Goal: Find specific page/section: Find specific page/section

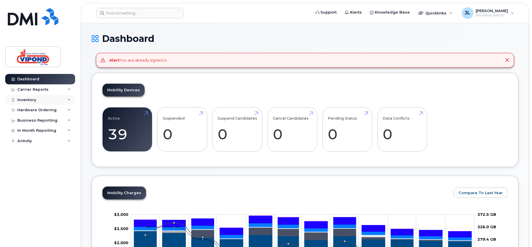
click at [35, 99] on div "Inventory" at bounding box center [26, 100] width 19 height 5
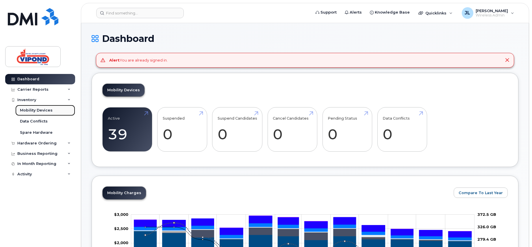
click at [37, 110] on div "Mobility Devices" at bounding box center [36, 110] width 33 height 5
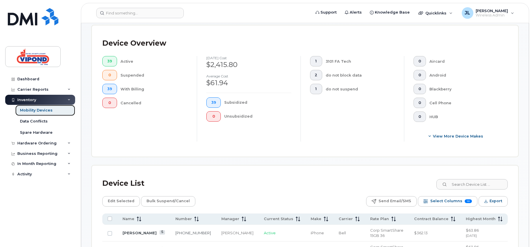
scroll to position [202, 0]
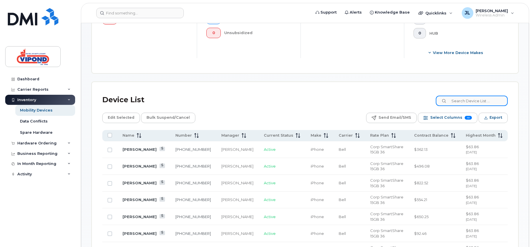
click at [469, 101] on input at bounding box center [471, 101] width 72 height 10
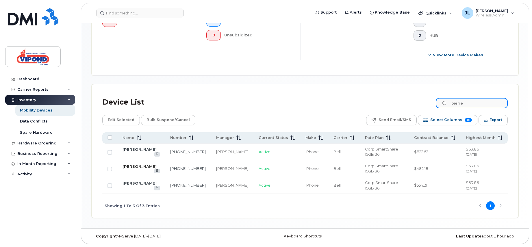
type input "pierre"
click at [146, 168] on link "Pierre Parisien" at bounding box center [139, 166] width 34 height 5
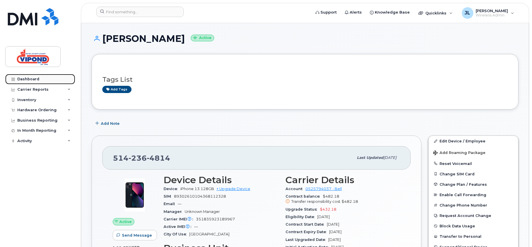
click at [33, 77] on div "Dashboard" at bounding box center [28, 79] width 22 height 5
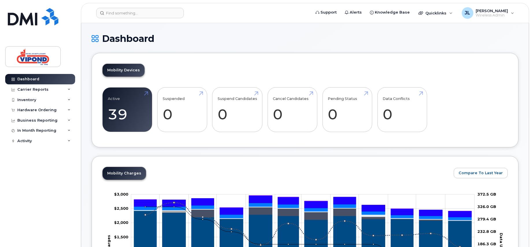
click at [21, 239] on div "Dashboard Carrier Reports Monthly Billing Data Pooling Average Costing Accounti…" at bounding box center [39, 123] width 78 height 247
